Goal: Transaction & Acquisition: Purchase product/service

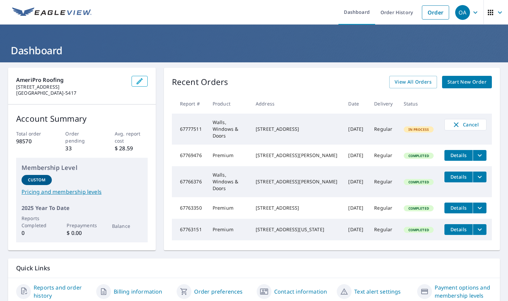
click at [271, 69] on div "Recent Orders View All Orders Start New Order Report # Product Address Date Del…" at bounding box center [332, 159] width 336 height 183
click at [459, 85] on span "Start New Order" at bounding box center [467, 82] width 39 height 8
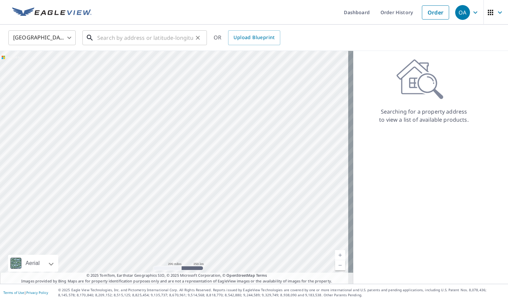
click at [100, 37] on input "text" at bounding box center [145, 37] width 96 height 19
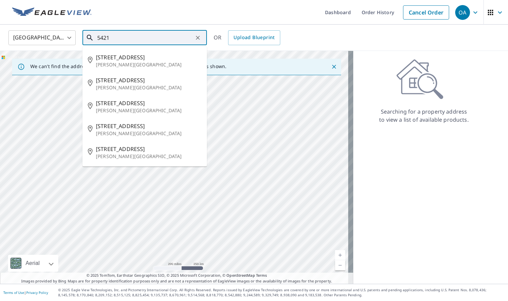
click at [131, 40] on input "5421" at bounding box center [145, 37] width 96 height 19
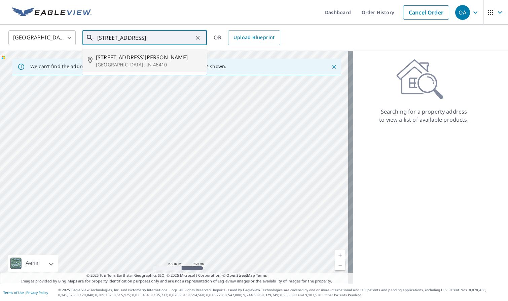
click at [131, 63] on p "Merrillville, IN 46410" at bounding box center [149, 64] width 106 height 7
type input "5421 Marcella Rd Merrillville, IN 46410"
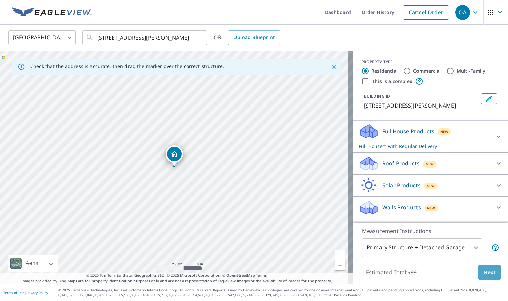
click at [484, 270] on span "Next" at bounding box center [489, 272] width 11 height 8
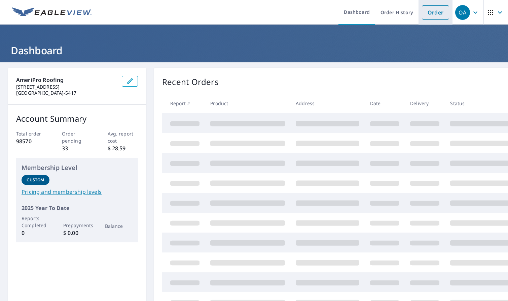
click at [430, 15] on link "Order" at bounding box center [435, 12] width 27 height 14
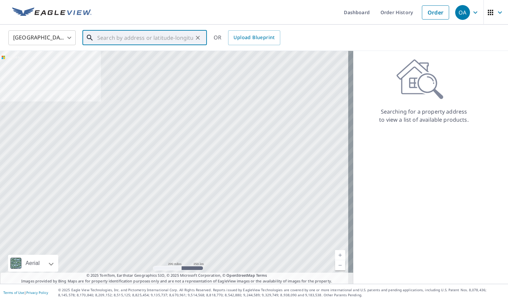
click at [140, 34] on input "text" at bounding box center [145, 37] width 96 height 19
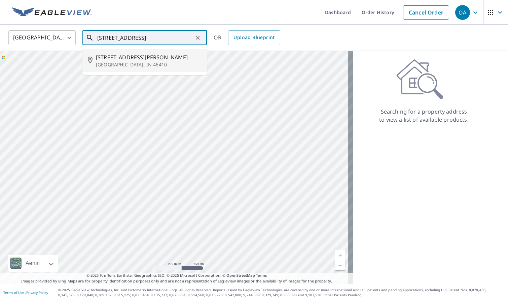
click at [134, 61] on p "[GEOGRAPHIC_DATA], IN 46410" at bounding box center [149, 64] width 106 height 7
type input "[STREET_ADDRESS][PERSON_NAME]"
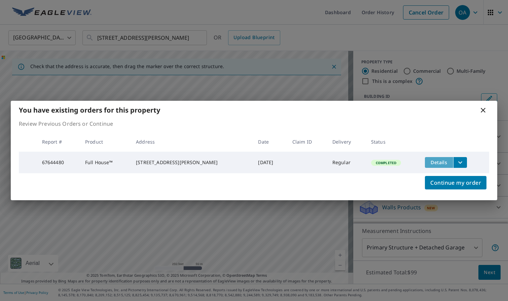
click at [439, 162] on span "Details" at bounding box center [439, 162] width 20 height 6
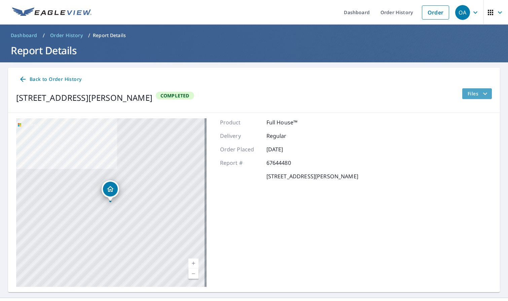
click at [470, 92] on span "Files" at bounding box center [479, 94] width 22 height 8
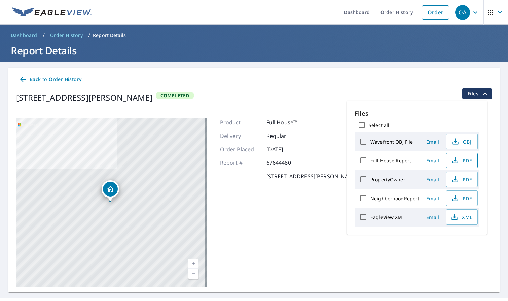
click at [460, 161] on span "PDF" at bounding box center [462, 160] width 22 height 8
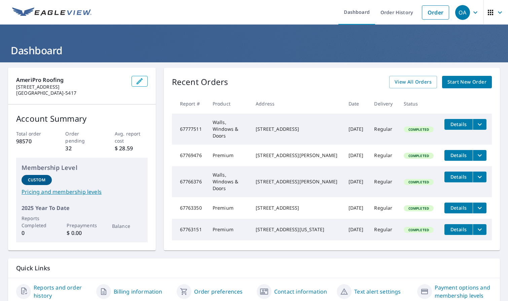
click at [472, 86] on link "Start New Order" at bounding box center [467, 82] width 50 height 12
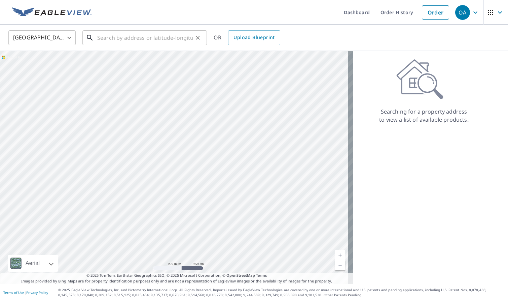
click at [117, 39] on input "text" at bounding box center [145, 37] width 96 height 19
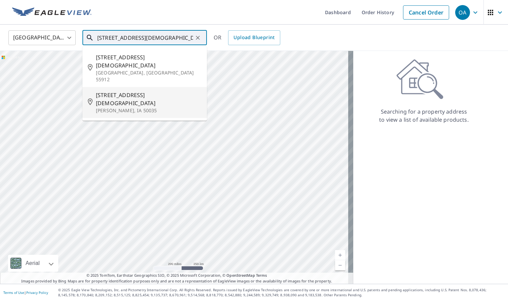
click at [134, 107] on p "[PERSON_NAME], IA 50035" at bounding box center [149, 110] width 106 height 7
type input "[STREET_ADDRESS][PERSON_NAME]"
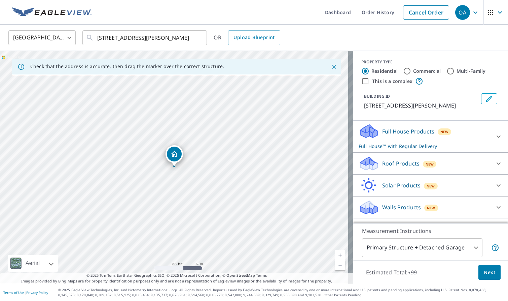
click at [428, 130] on p "Full House Products" at bounding box center [409, 131] width 52 height 8
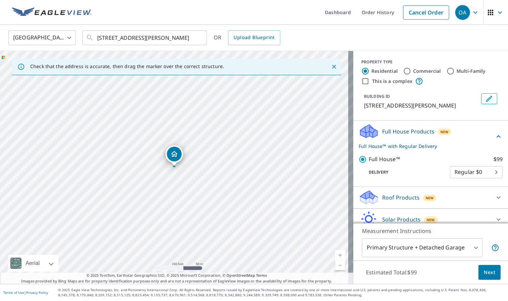
click at [428, 130] on p "Full House Products" at bounding box center [409, 131] width 52 height 8
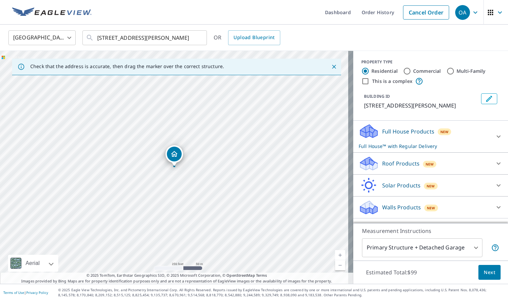
click at [484, 275] on span "Next" at bounding box center [489, 272] width 11 height 8
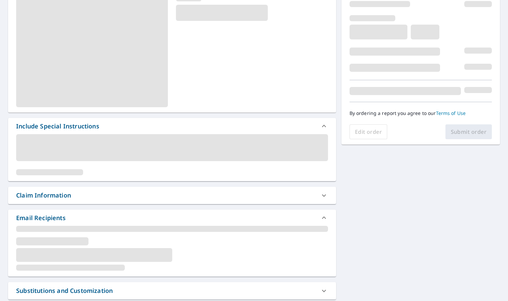
scroll to position [101, 0]
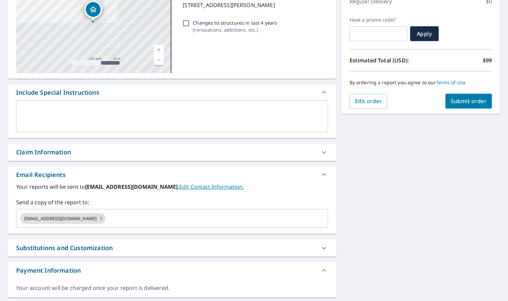
click at [117, 154] on div "Claim Information" at bounding box center [166, 151] width 300 height 9
checkbox input "true"
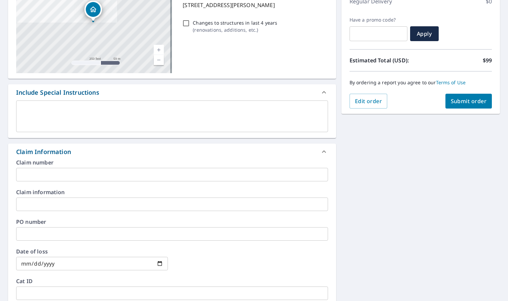
click at [108, 175] on input "text" at bounding box center [172, 174] width 312 height 13
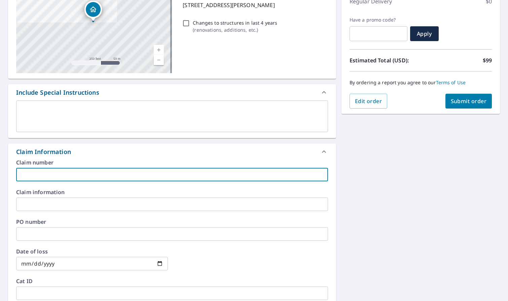
type input "D"
checkbox input "true"
type input "DM"
checkbox input "true"
type input "DMI"
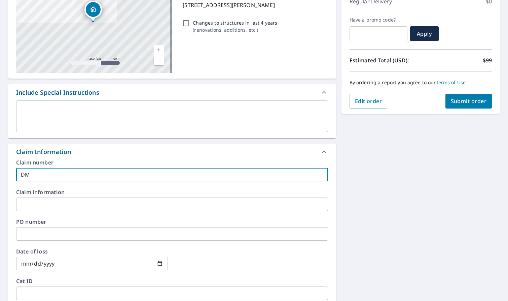
checkbox input "true"
type input "DMIA"
checkbox input "true"
type input "DMIA"
checkbox input "true"
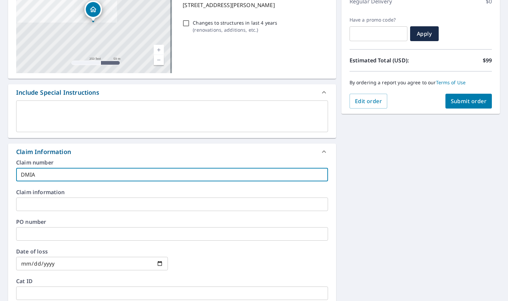
type input "DMIA 8"
checkbox input "true"
type input "DMIA 82"
checkbox input "true"
type input "DMIA 825"
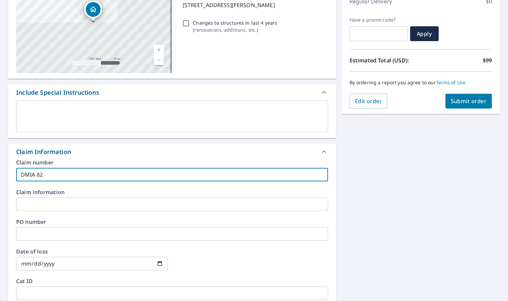
checkbox input "true"
type input "DMIA 8250"
checkbox input "true"
type input "DMIA 82506"
checkbox input "true"
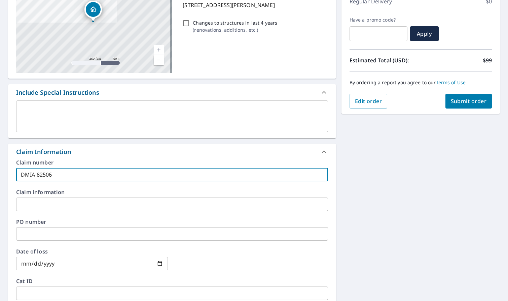
type input "DMIA 825067"
checkbox input "true"
drag, startPoint x: 108, startPoint y: 175, endPoint x: 14, endPoint y: 177, distance: 93.3
click at [14, 174] on div "Claim number DMIA 825067 ​ Claim information ​ PO number ​ Date of loss ​ Cat I…" at bounding box center [172, 233] width 328 height 146
type input "DMIA 825067"
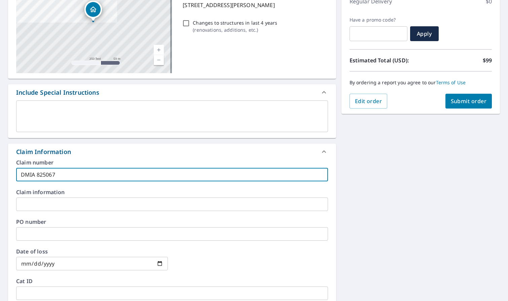
click at [33, 203] on input "text" at bounding box center [172, 203] width 312 height 13
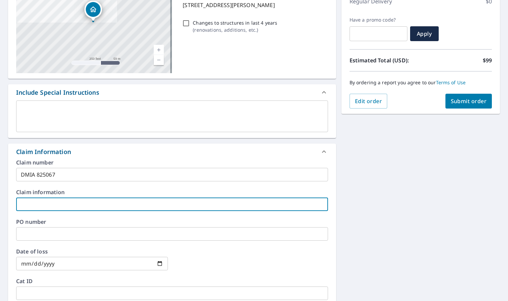
paste input "DMIA 825067"
type input "DMIA 825067"
checkbox input "true"
type input "DMIA 825067"
click at [451, 100] on span "Submit order" at bounding box center [469, 100] width 36 height 7
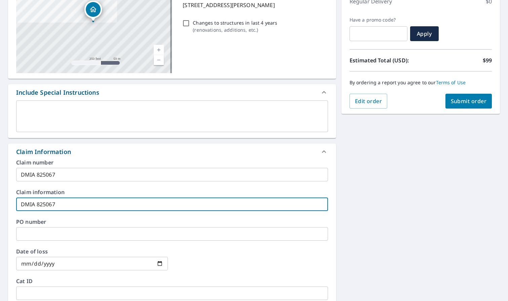
checkbox input "true"
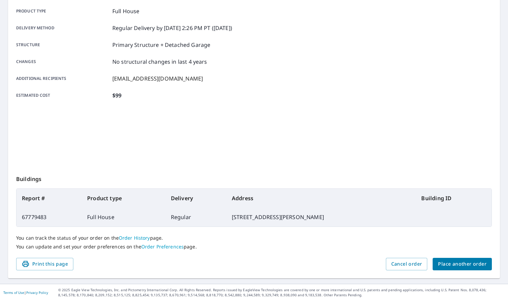
scroll to position [96, 0]
